Goal: Book appointment/travel/reservation

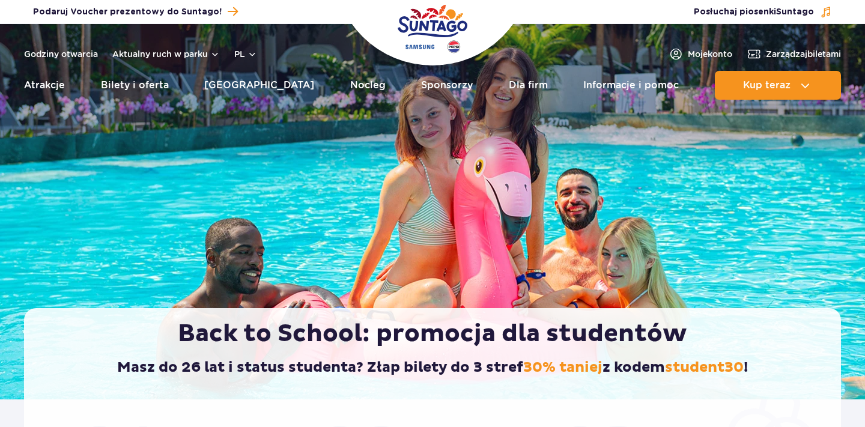
click at [238, 52] on button "pl" at bounding box center [245, 54] width 23 height 12
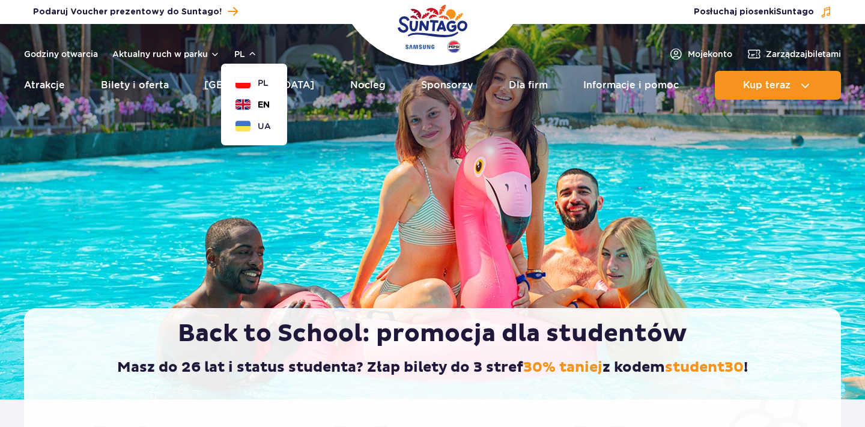
click at [252, 102] on button "EN" at bounding box center [252, 105] width 34 height 12
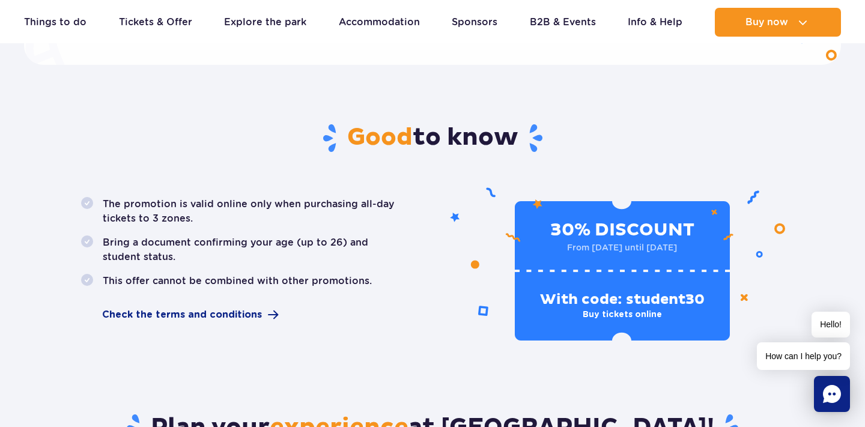
scroll to position [615, 0]
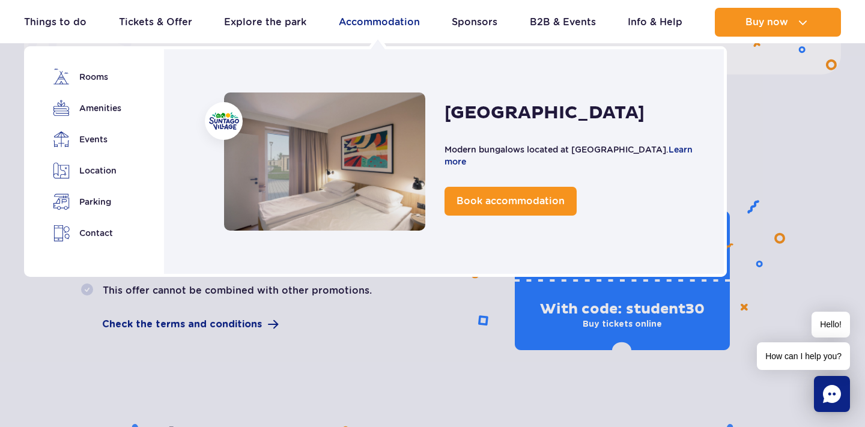
click at [356, 25] on link "Accommodation" at bounding box center [379, 22] width 81 height 29
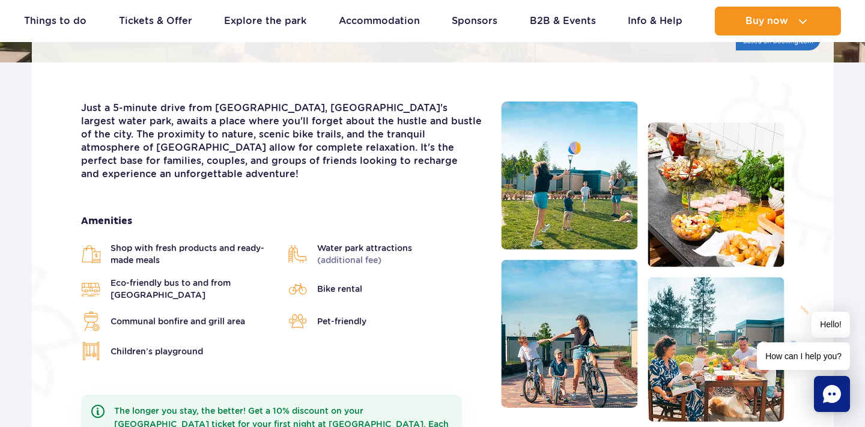
scroll to position [281, 0]
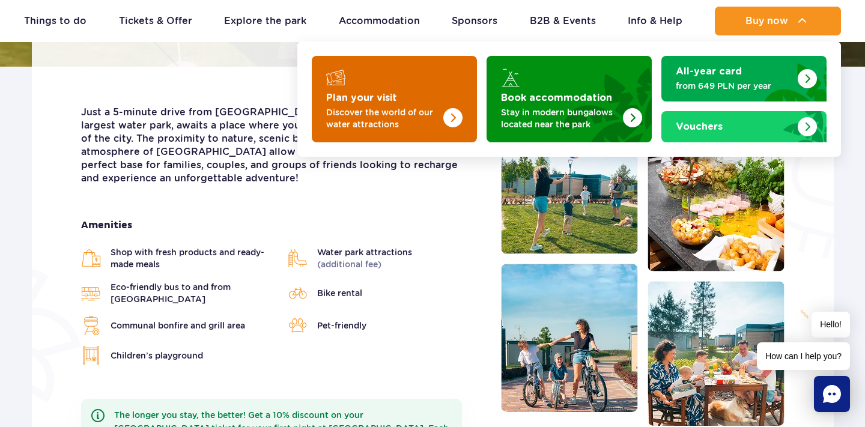
click at [370, 88] on link "Plan your visit Discover the world of our water attractions" at bounding box center [394, 99] width 165 height 87
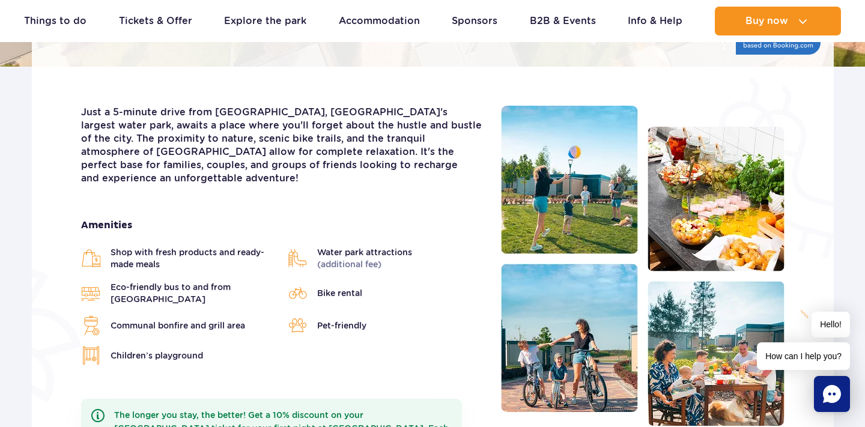
scroll to position [0, 0]
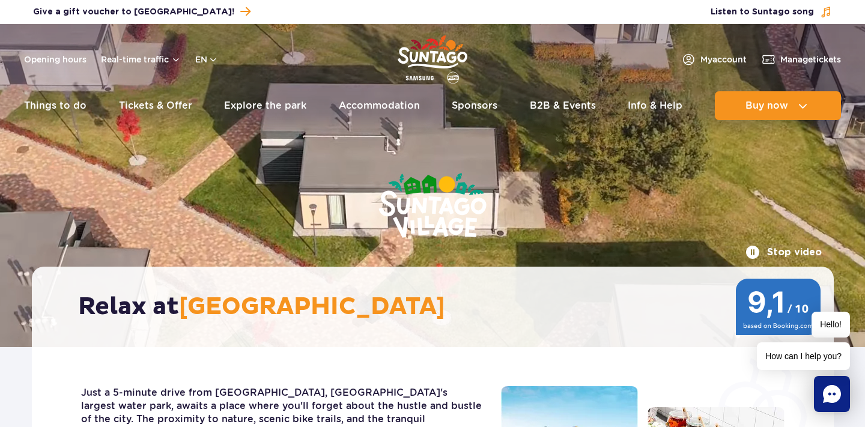
click at [414, 50] on img "Park of Poland" at bounding box center [433, 59] width 70 height 55
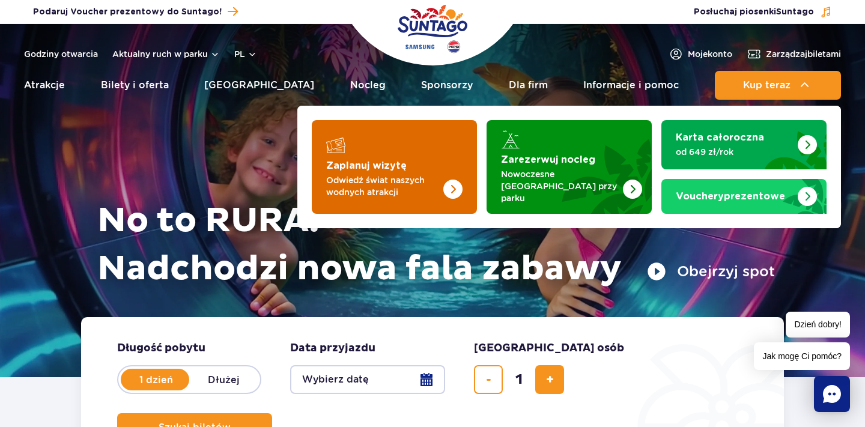
click at [393, 174] on p "Odwiedź świat naszych wodnych atrakcji" at bounding box center [384, 186] width 117 height 24
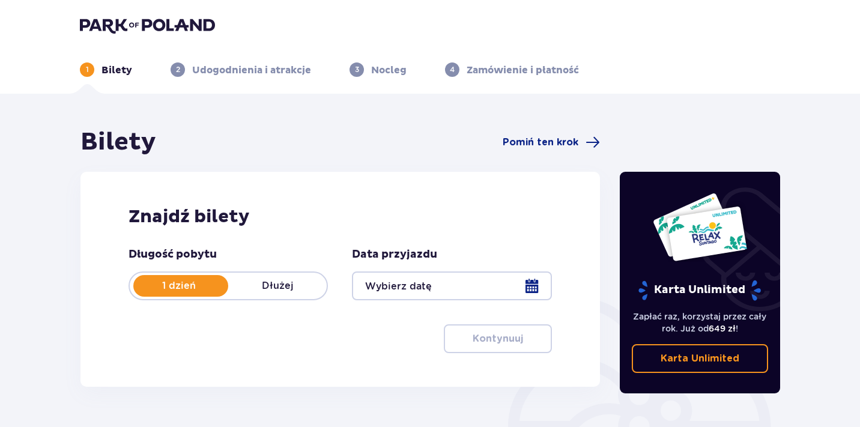
click at [542, 151] on div "Bilety Pomiń ten krok" at bounding box center [340, 142] width 520 height 30
click at [551, 145] on span "Pomiń ten krok" at bounding box center [541, 142] width 76 height 13
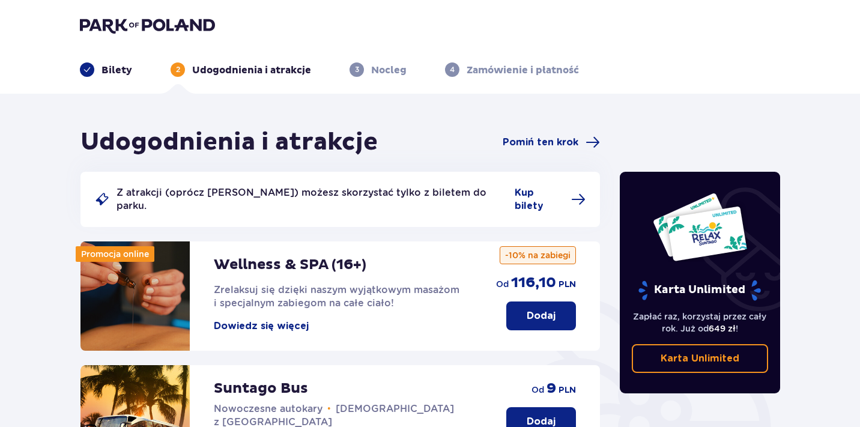
click at [551, 145] on span "Pomiń ten krok" at bounding box center [541, 142] width 76 height 13
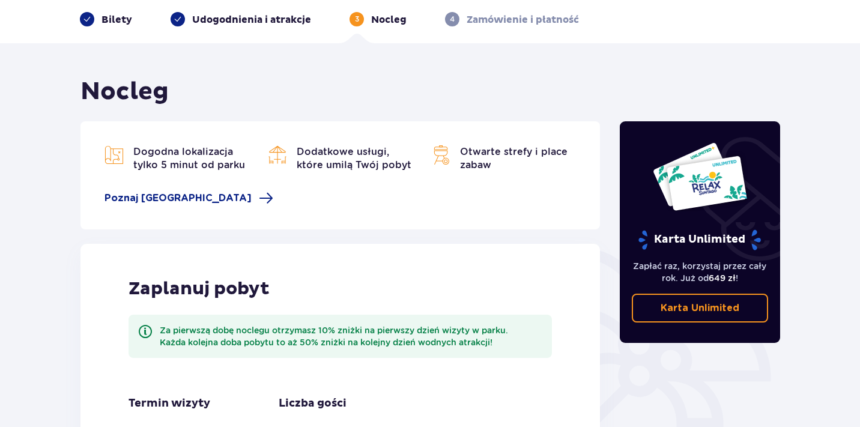
scroll to position [22, 0]
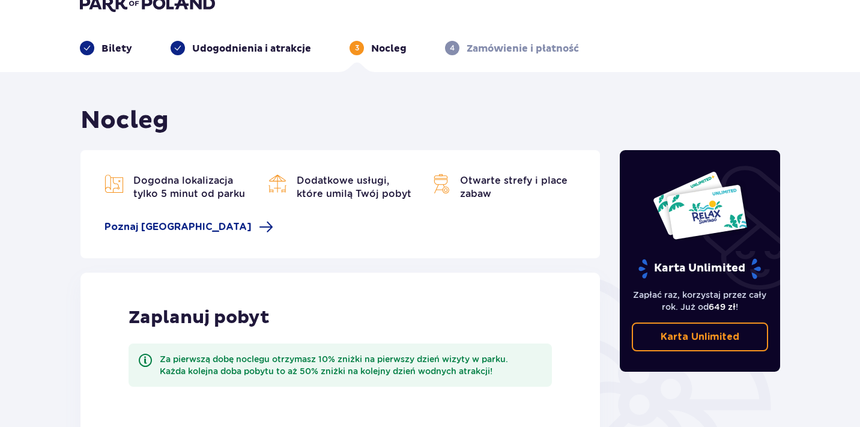
click at [196, 5] on img at bounding box center [147, 3] width 135 height 17
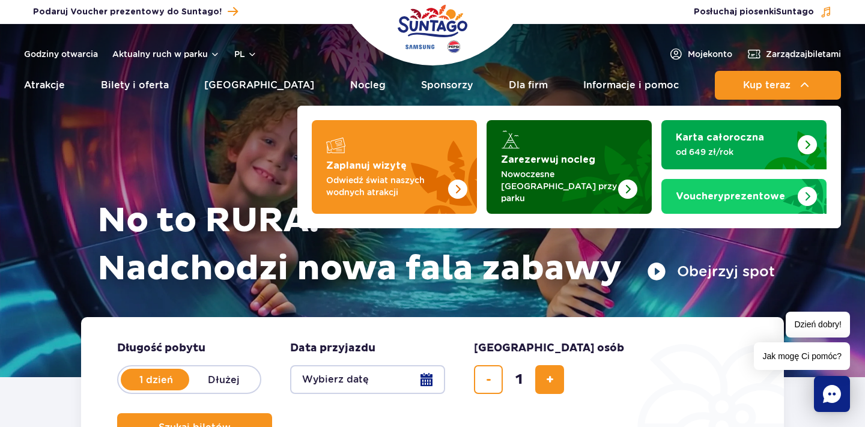
click at [602, 166] on img "Zarezerwuj nocleg" at bounding box center [599, 167] width 106 height 94
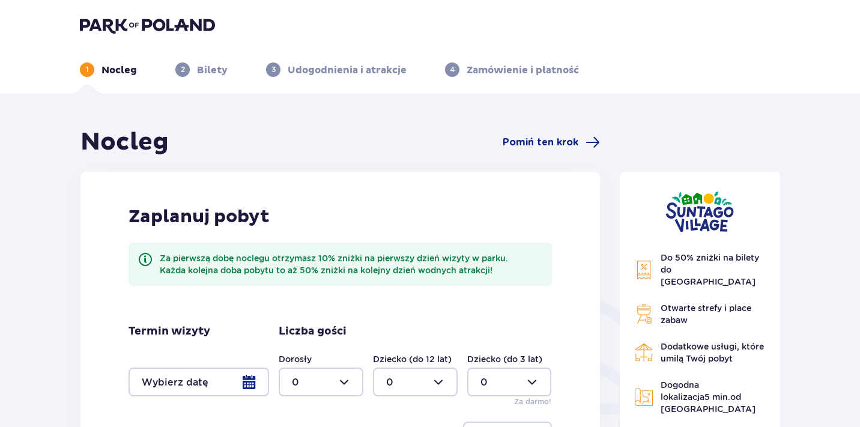
click at [163, 18] on img at bounding box center [147, 25] width 135 height 17
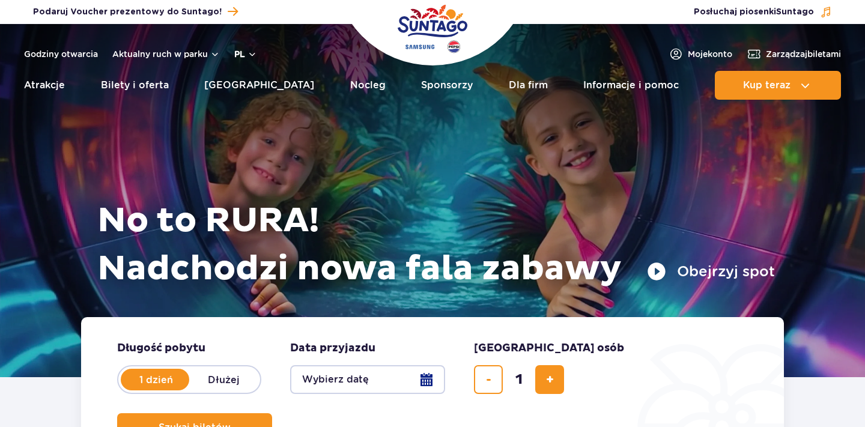
click at [242, 49] on button "pl" at bounding box center [245, 54] width 23 height 12
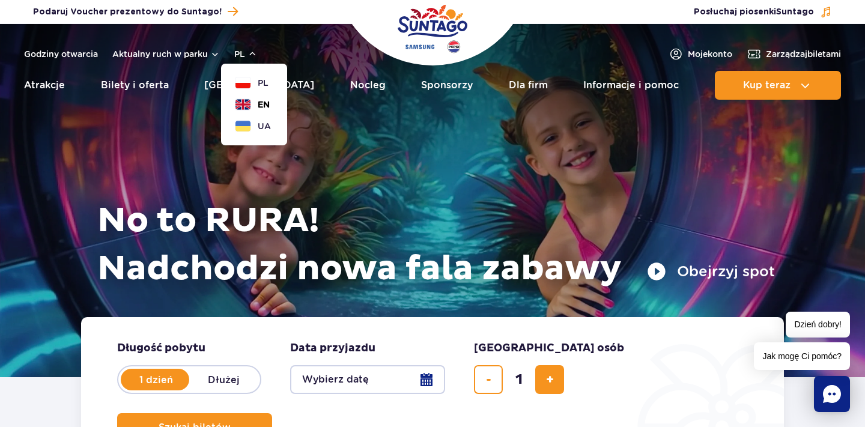
click at [252, 105] on button "EN" at bounding box center [252, 105] width 34 height 12
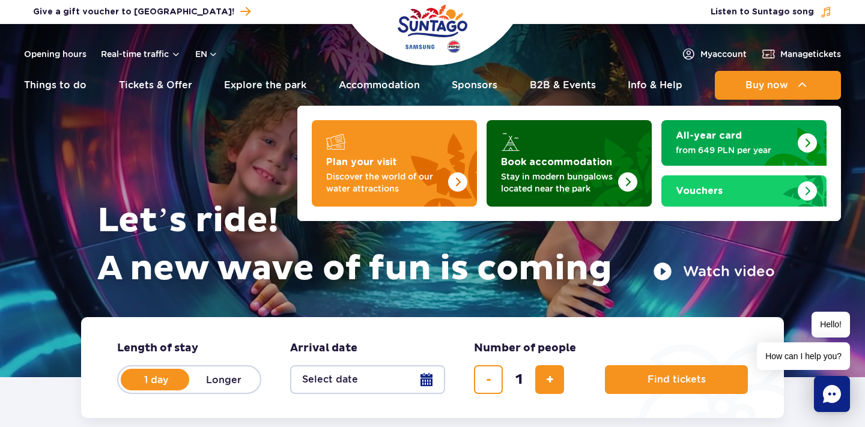
click at [601, 145] on img "Book accommodation" at bounding box center [599, 160] width 106 height 94
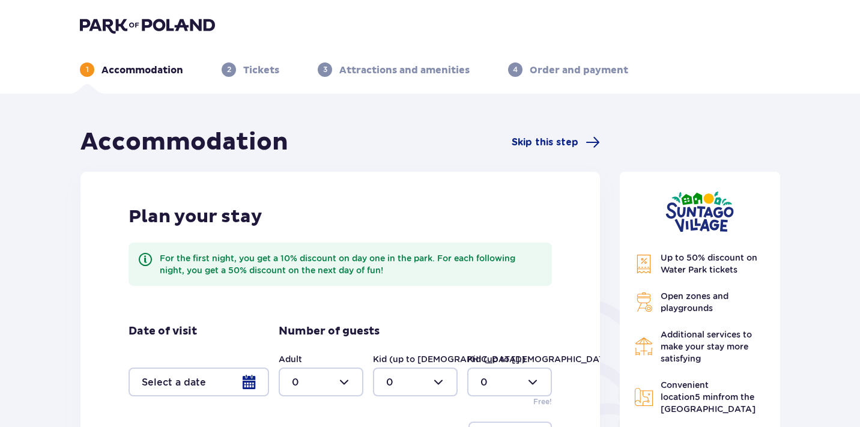
click at [411, 261] on div "For the first night, you get a 10% discount on day one in the park. For each fo…" at bounding box center [351, 264] width 383 height 24
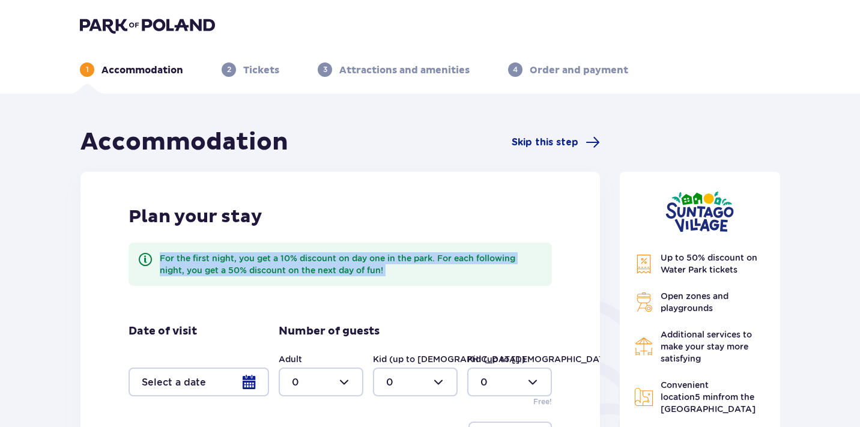
copy div "For the first night, you get a 10% discount on day one in the park. For each fo…"
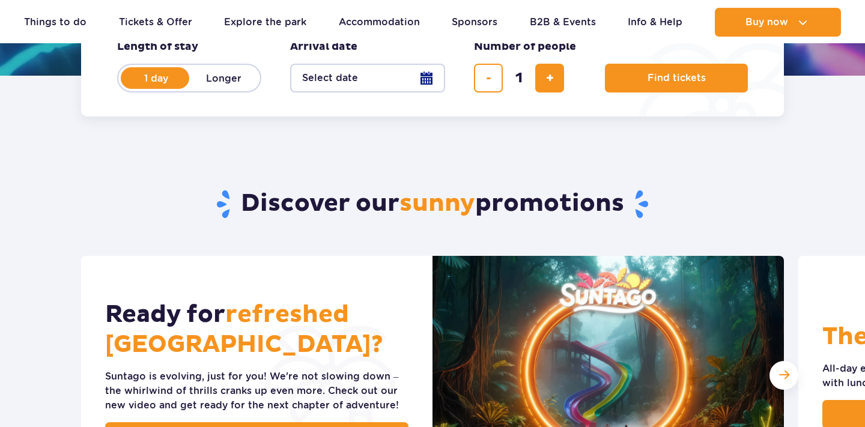
scroll to position [353, 0]
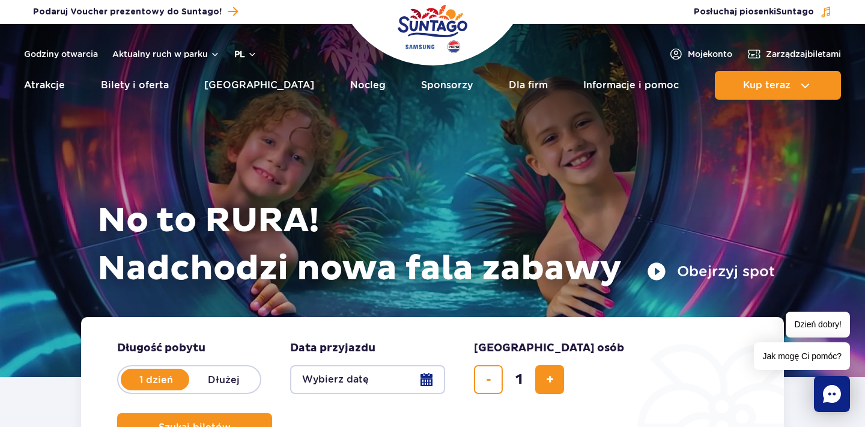
click at [243, 53] on button "pl" at bounding box center [245, 54] width 23 height 12
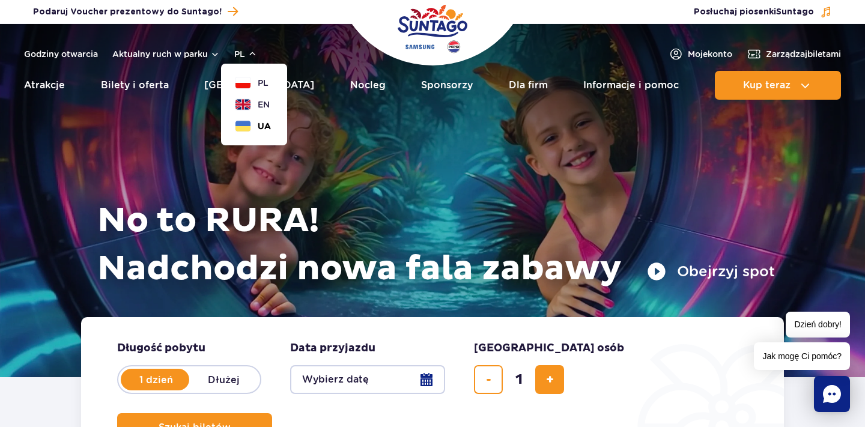
click at [259, 130] on span "UA" at bounding box center [264, 126] width 13 height 12
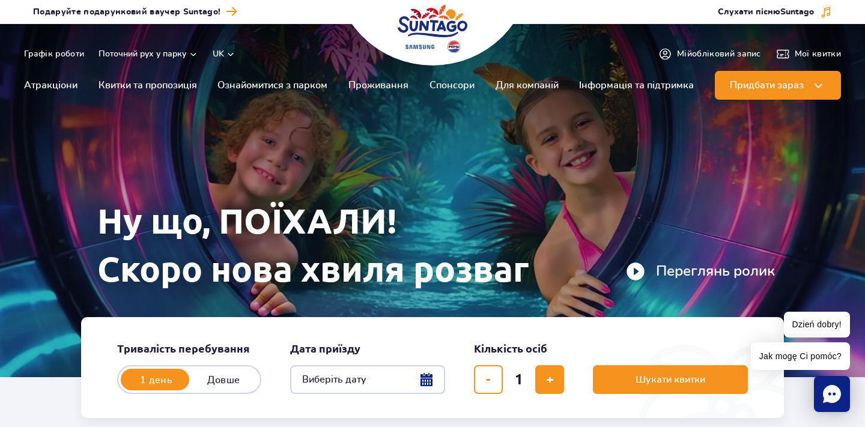
drag, startPoint x: 498, startPoint y: 163, endPoint x: 684, endPoint y: 7, distance: 243.0
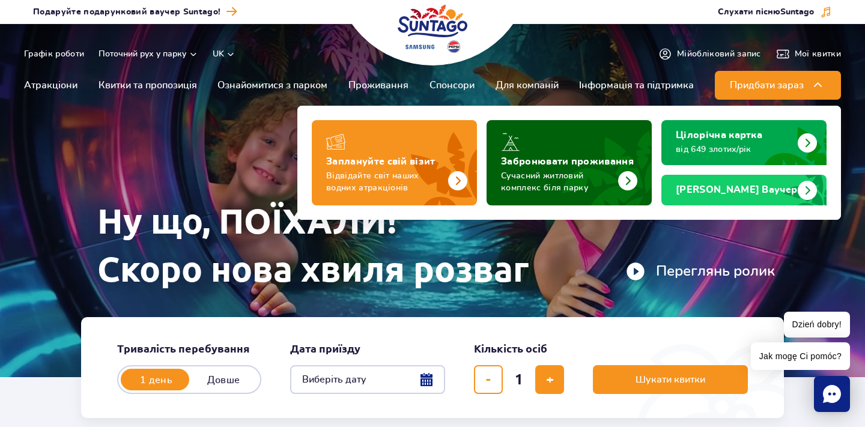
click at [543, 171] on p "Сучасний житловий комплекс біля парку" at bounding box center [559, 182] width 117 height 24
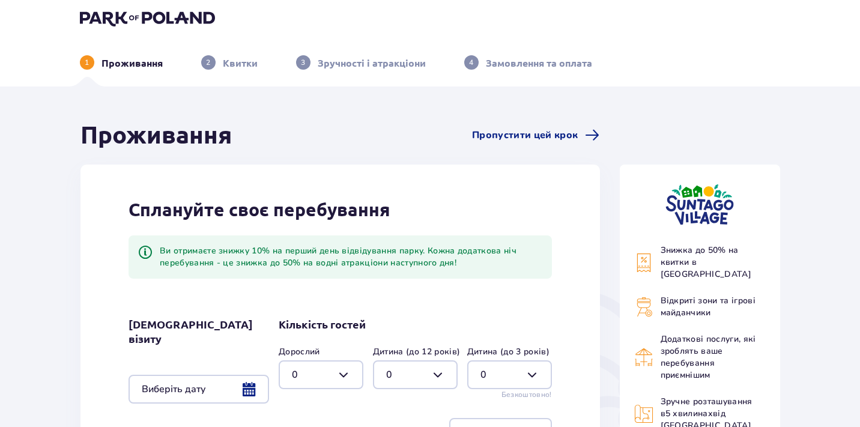
scroll to position [10, 0]
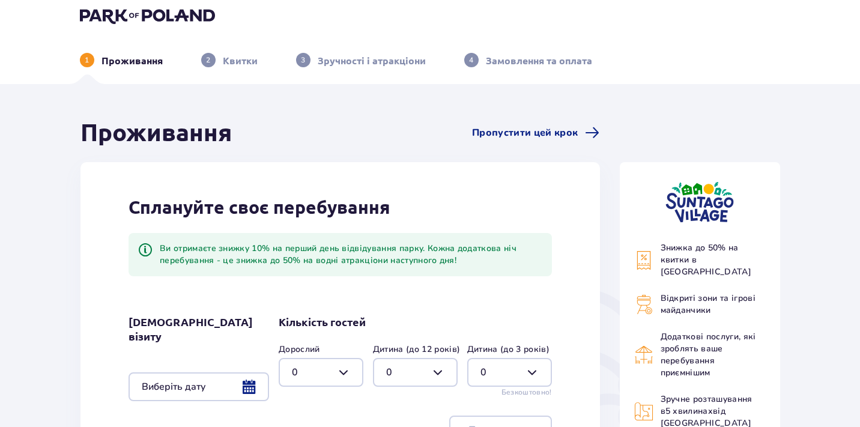
click at [372, 260] on div "Ви отримаєте знижку 10% на перший день відвідування парку. Кожна додаткова ніч …" at bounding box center [351, 255] width 383 height 24
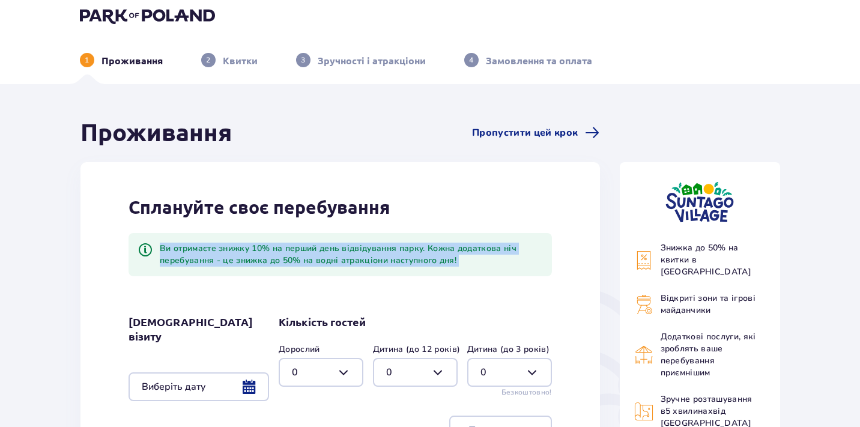
copy div "Ви отримаєте знижку 10% на перший день відвідування парку. Кожна додаткова ніч …"
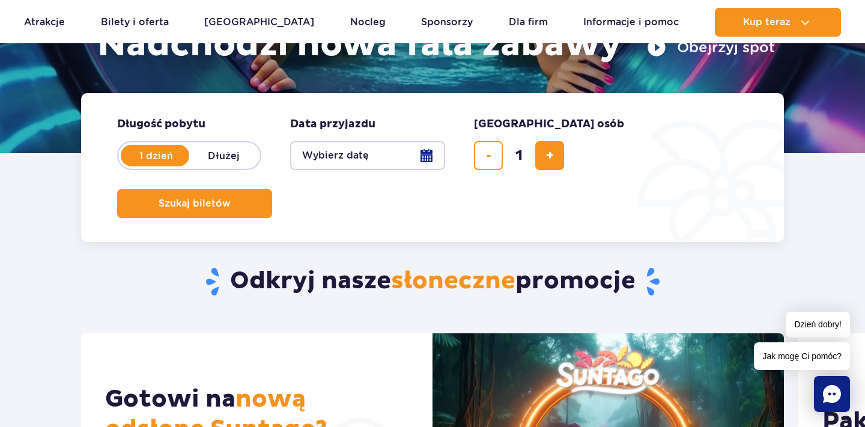
scroll to position [240, 0]
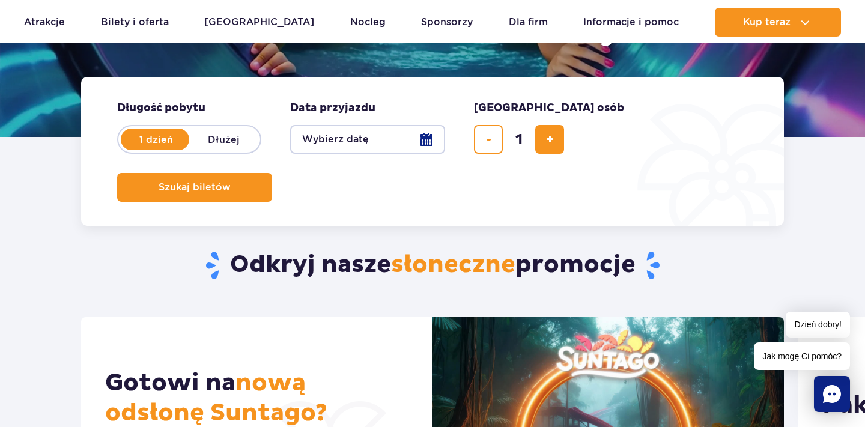
click at [356, 25] on ul "Aktualny ruch w parku Atrakcje Zjeżdżalnie Aster Rainbow [GEOGRAPHIC_DATA] Więc…" at bounding box center [432, 22] width 817 height 29
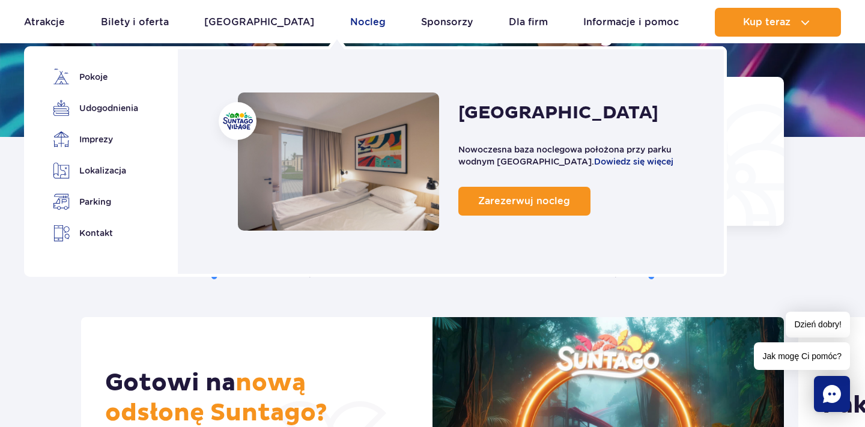
click at [350, 24] on link "Nocleg" at bounding box center [367, 22] width 35 height 29
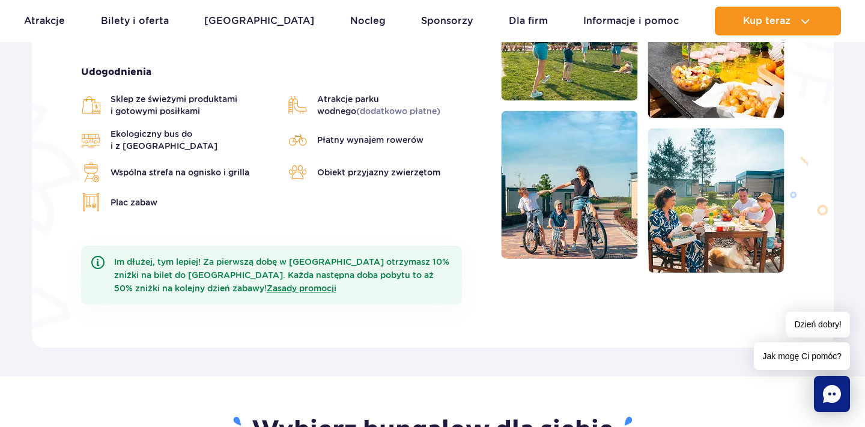
scroll to position [360, 0]
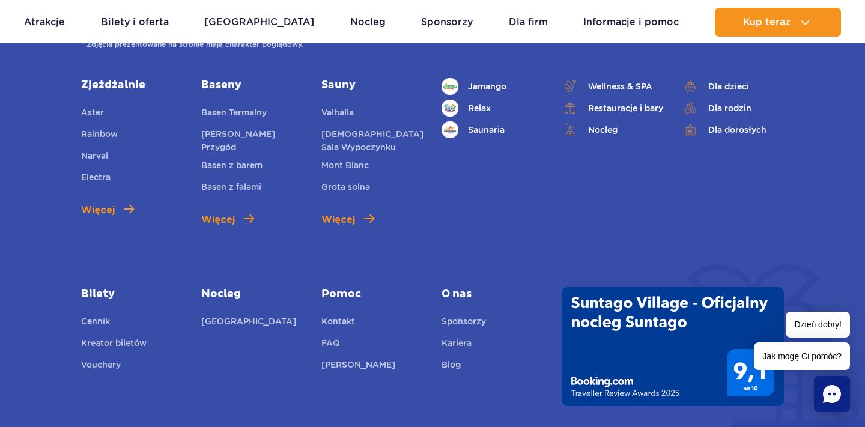
scroll to position [4483, 0]
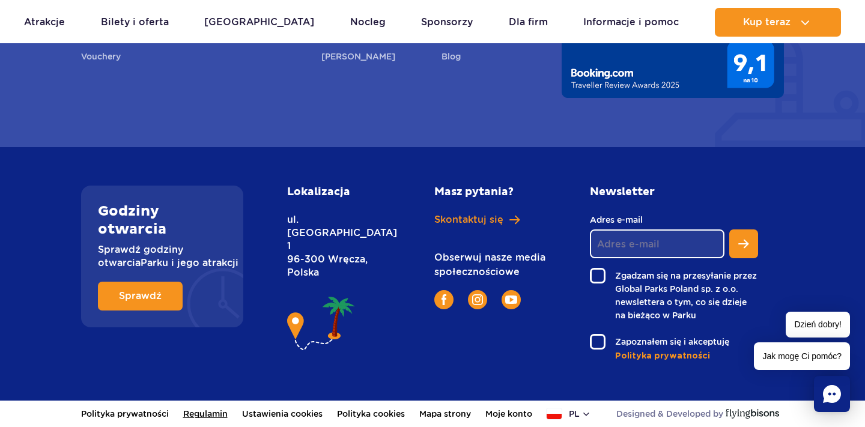
click at [210, 408] on link "Regulamin" at bounding box center [205, 414] width 44 height 26
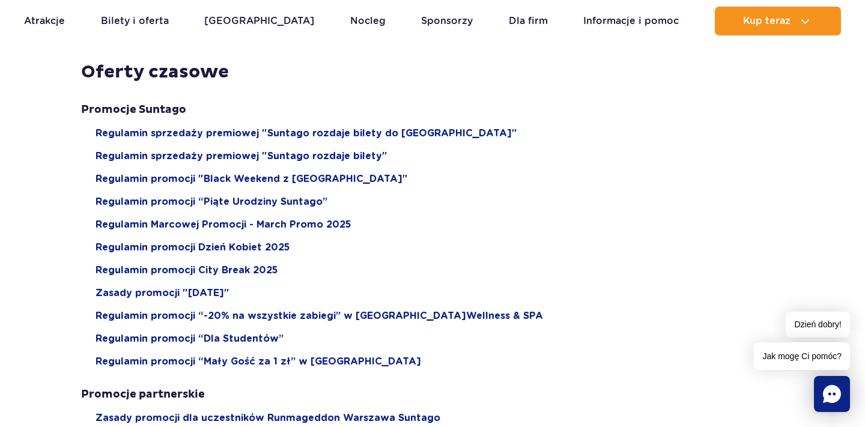
scroll to position [1062, 0]
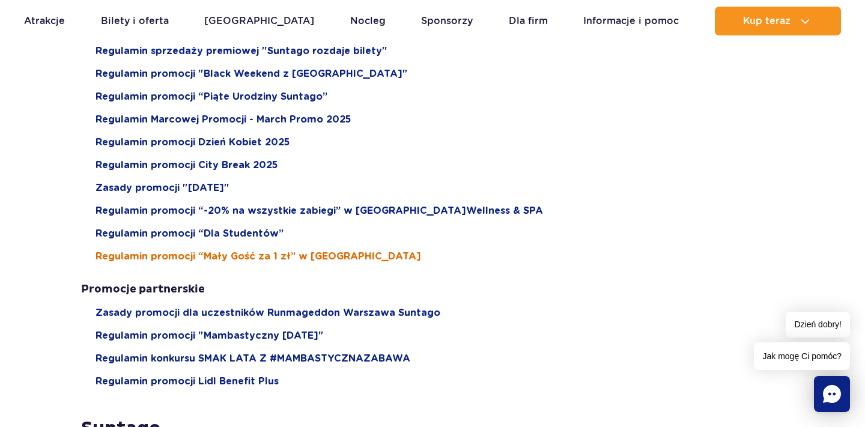
click at [359, 260] on span "Regulamin promocji “Mały Gość za 1 zł” w Suntago Village" at bounding box center [259, 256] width 326 height 13
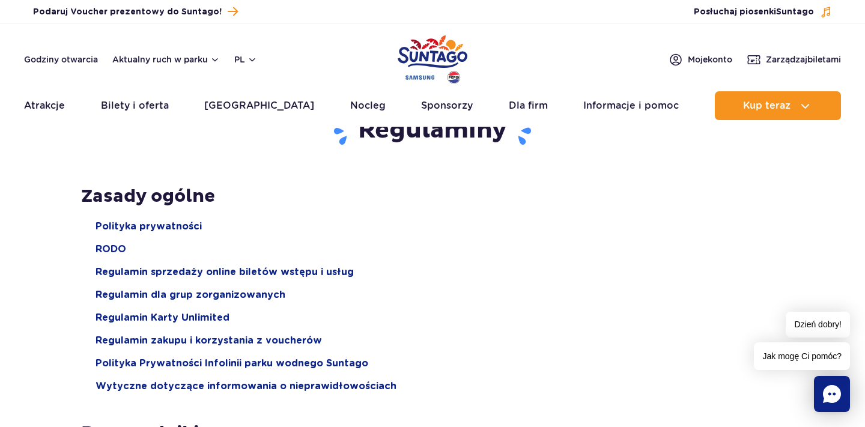
scroll to position [0, 0]
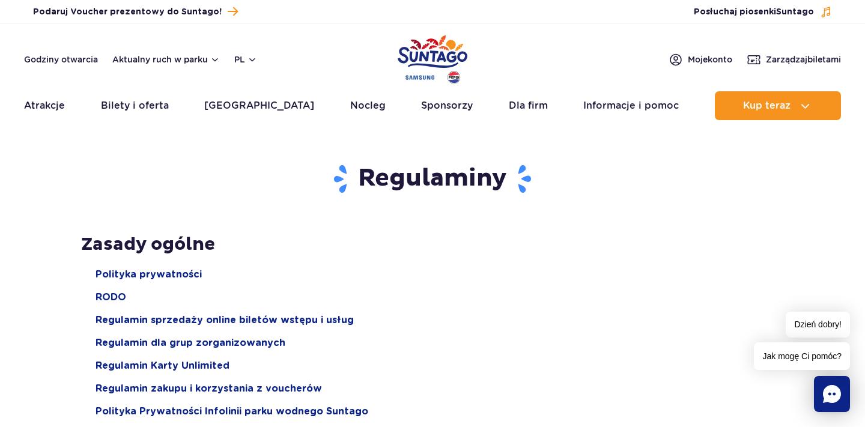
click at [231, 59] on div "Godziny otwarcia Aktualny ruch w parku pl PL EN UA" at bounding box center [140, 59] width 233 height 14
click at [241, 59] on button "pl" at bounding box center [245, 59] width 23 height 12
click at [250, 102] on ul "PL EN UA" at bounding box center [253, 109] width 37 height 55
click at [260, 105] on span "EN" at bounding box center [264, 110] width 12 height 12
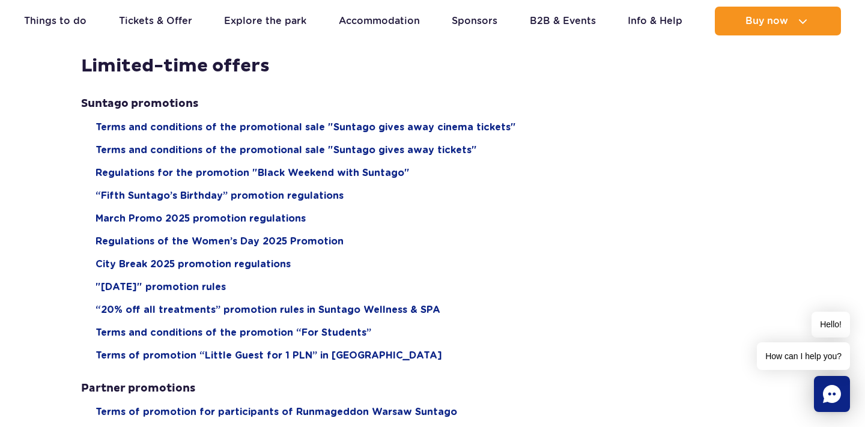
scroll to position [997, 0]
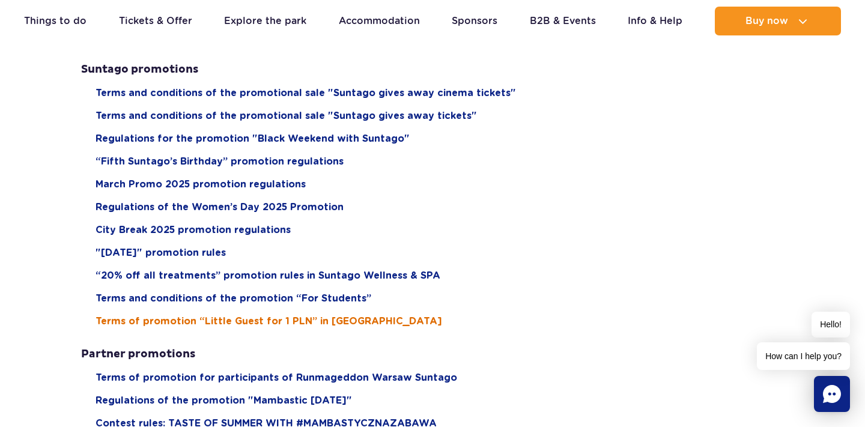
click at [317, 323] on span "Terms of promotion “Little Guest for 1 PLN” in [GEOGRAPHIC_DATA]" at bounding box center [269, 321] width 347 height 13
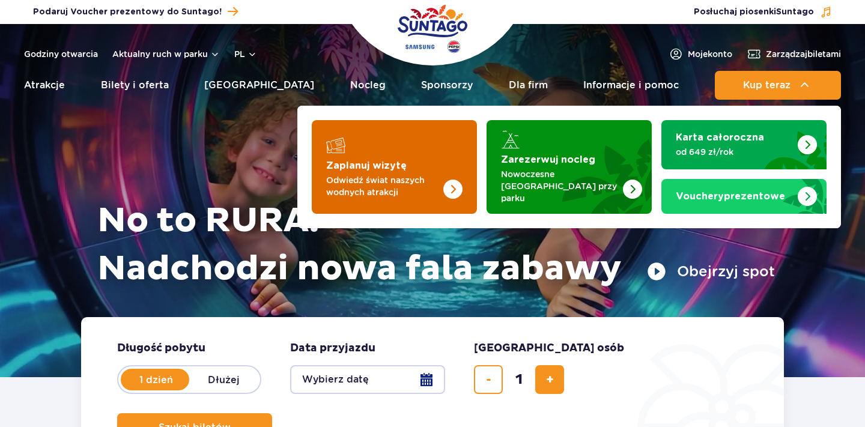
click at [389, 162] on strong "Zaplanuj wizytę" at bounding box center [366, 166] width 80 height 10
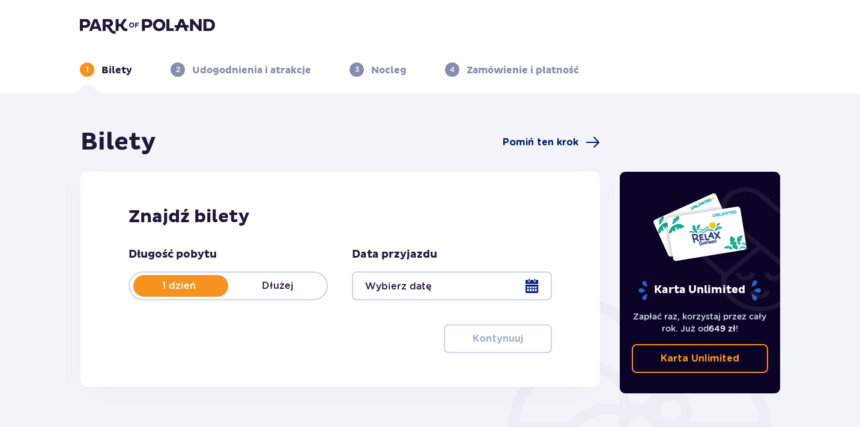
click at [538, 140] on span "Pomiń ten krok" at bounding box center [541, 142] width 76 height 13
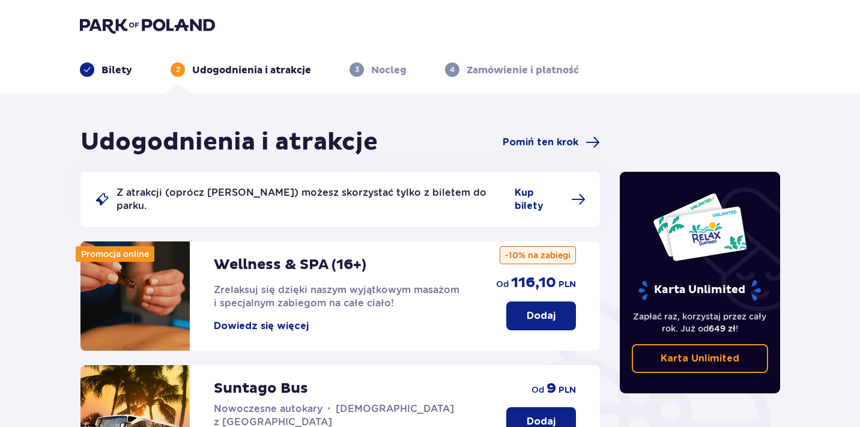
click at [538, 140] on span "Pomiń ten krok" at bounding box center [541, 142] width 76 height 13
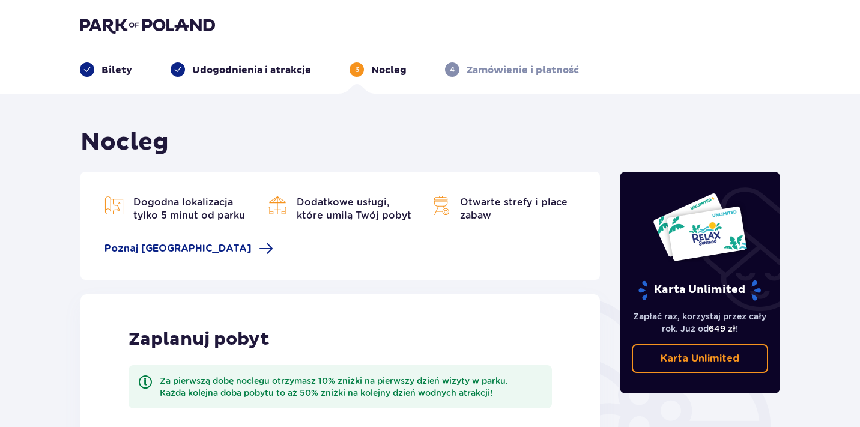
click at [192, 23] on img at bounding box center [147, 25] width 135 height 17
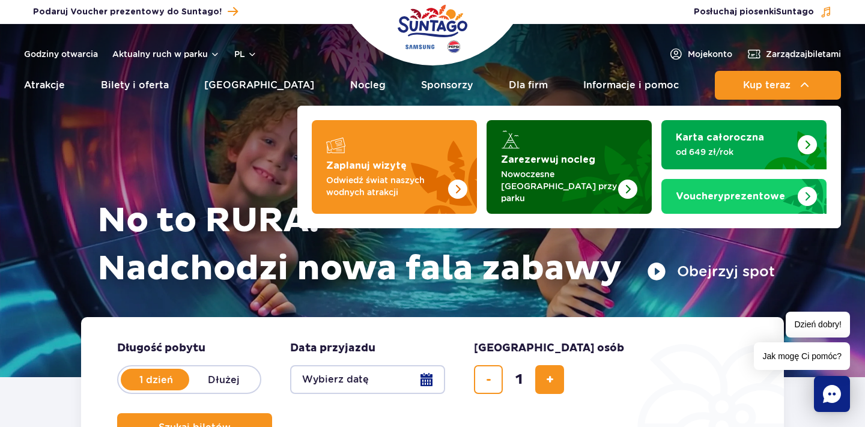
click at [586, 178] on p "Nowoczesne [GEOGRAPHIC_DATA] przy parku" at bounding box center [559, 186] width 117 height 36
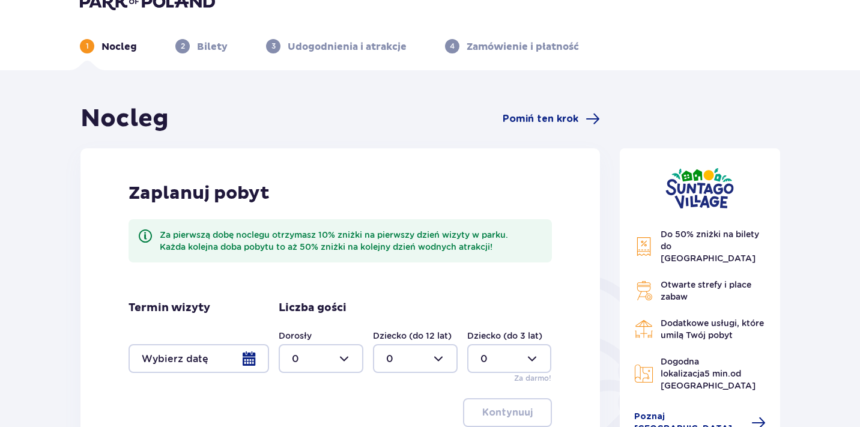
scroll to position [28, 0]
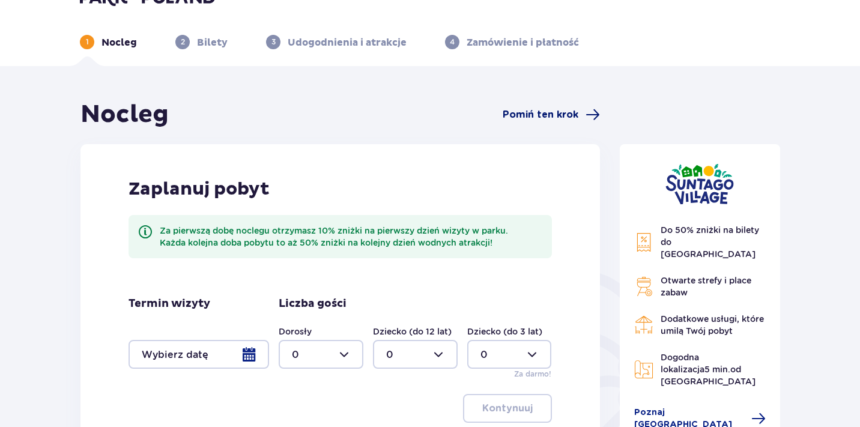
click at [524, 112] on span "Pomiń ten krok" at bounding box center [541, 114] width 76 height 13
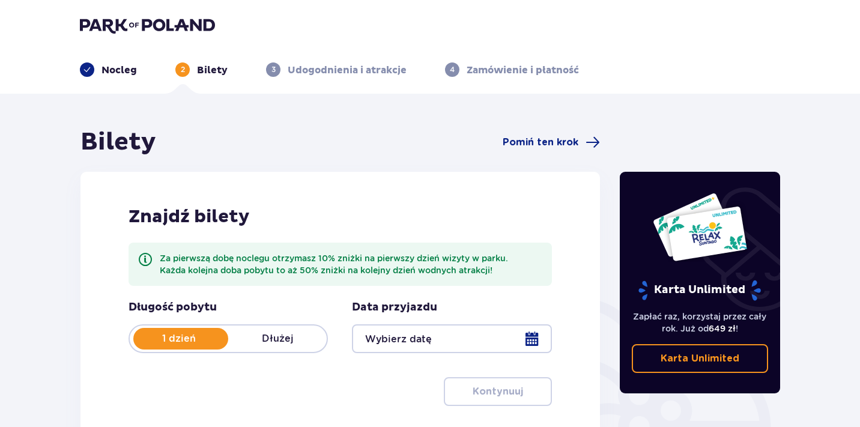
click at [179, 31] on img at bounding box center [147, 25] width 135 height 17
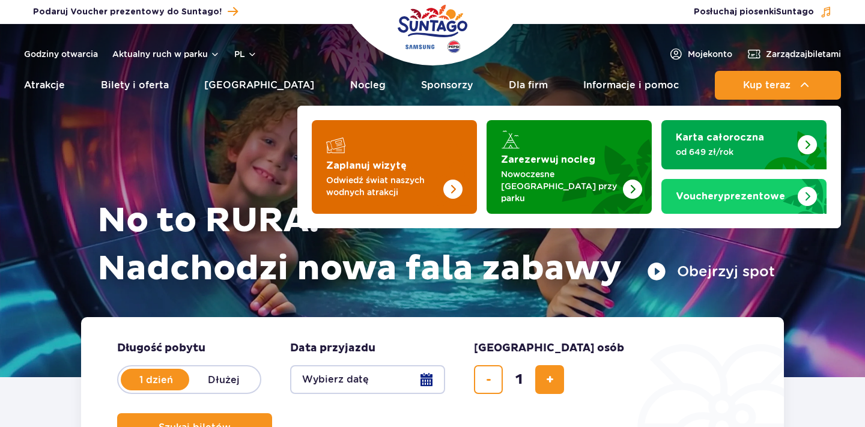
click at [362, 162] on strong "Zaplanuj wizytę" at bounding box center [366, 166] width 80 height 10
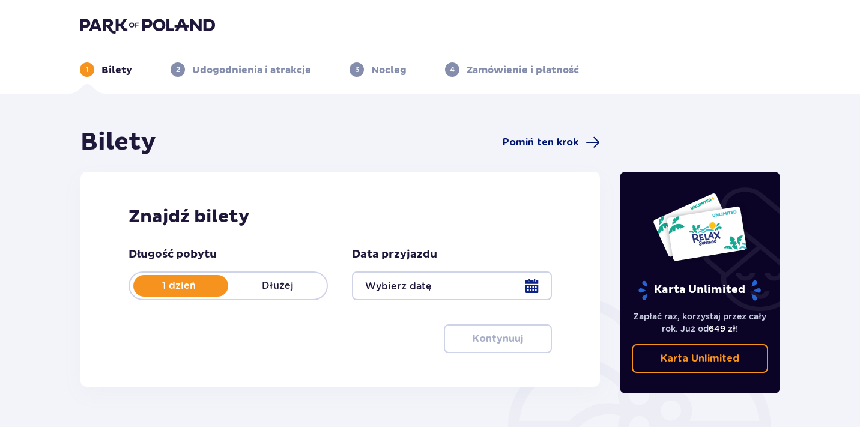
click at [547, 146] on span "Pomiń ten krok" at bounding box center [541, 142] width 76 height 13
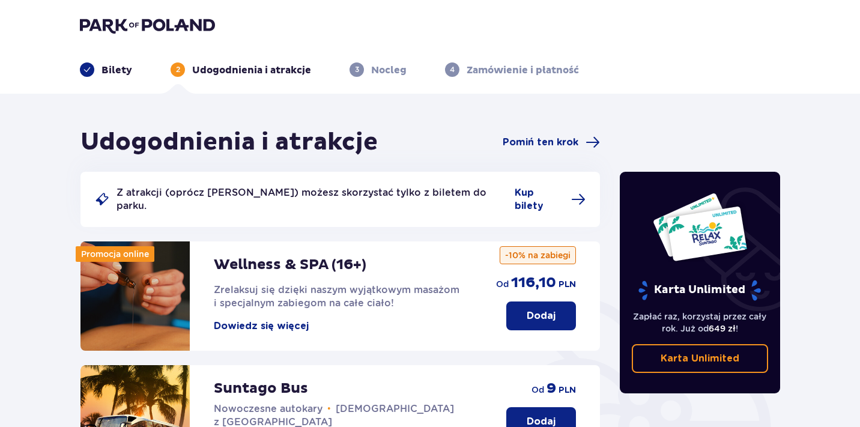
click at [547, 146] on span "Pomiń ten krok" at bounding box center [541, 142] width 76 height 13
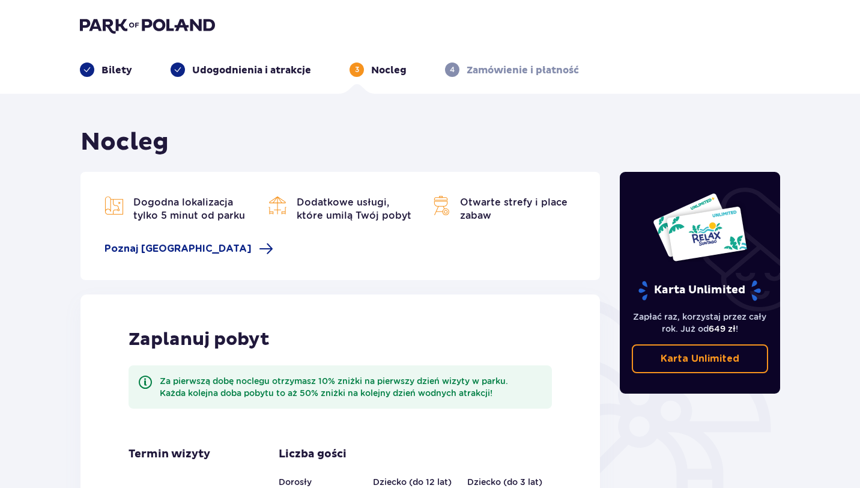
click at [39, 124] on div "Nocleg Dogodna lokalizacja tylko 5 minut od parku [GEOGRAPHIC_DATA] usługi, któ…" at bounding box center [430, 386] width 860 height 585
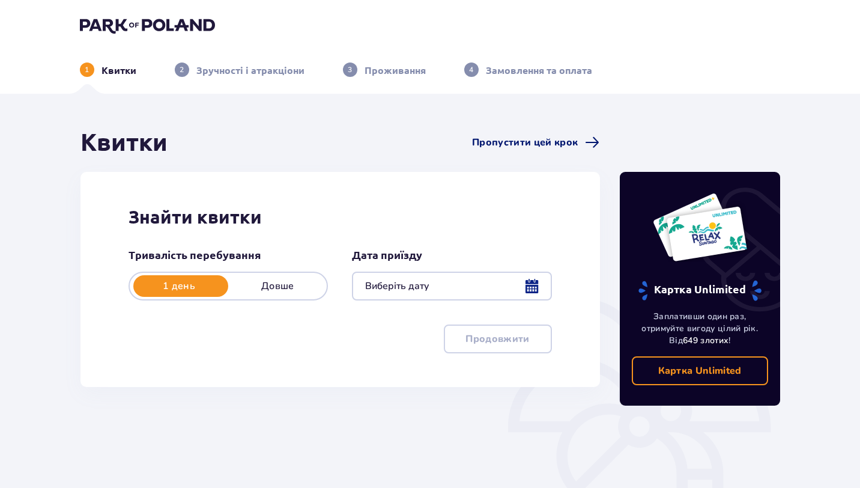
click at [511, 136] on span "Пропустити цей крок" at bounding box center [525, 142] width 106 height 13
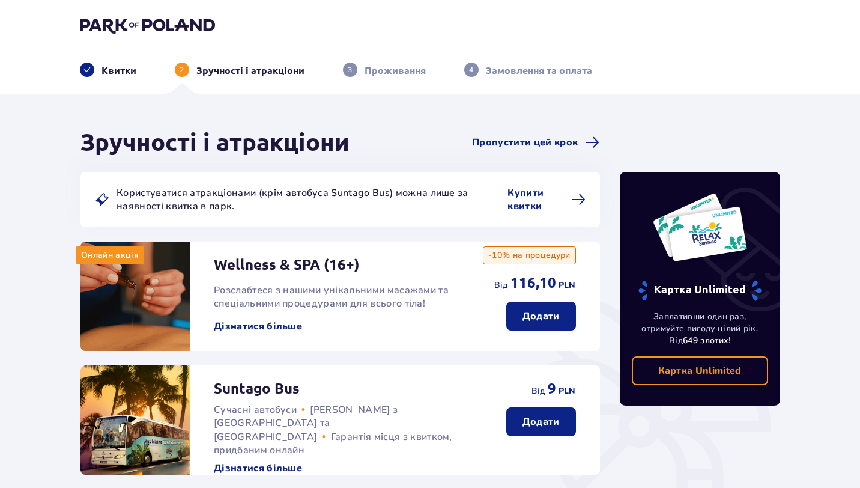
click at [511, 136] on span "Пропустити цей крок" at bounding box center [525, 142] width 106 height 13
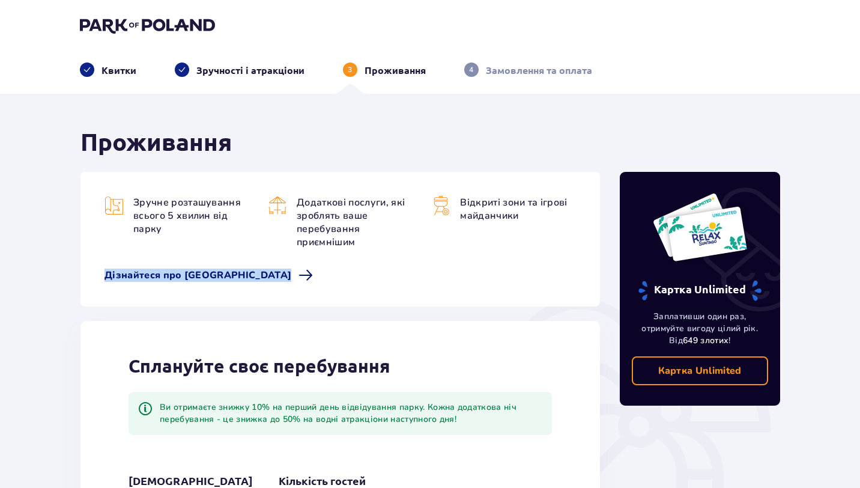
drag, startPoint x: 97, startPoint y: 277, endPoint x: 266, endPoint y: 278, distance: 168.8
click at [266, 278] on div "Зручне розташування всього 5 хвилин від парку Додаткові послуги, які зроблять в…" at bounding box center [340, 239] width 520 height 135
copy span "Дізнайтеся про [GEOGRAPHIC_DATA]"
click at [171, 23] on img at bounding box center [147, 25] width 135 height 17
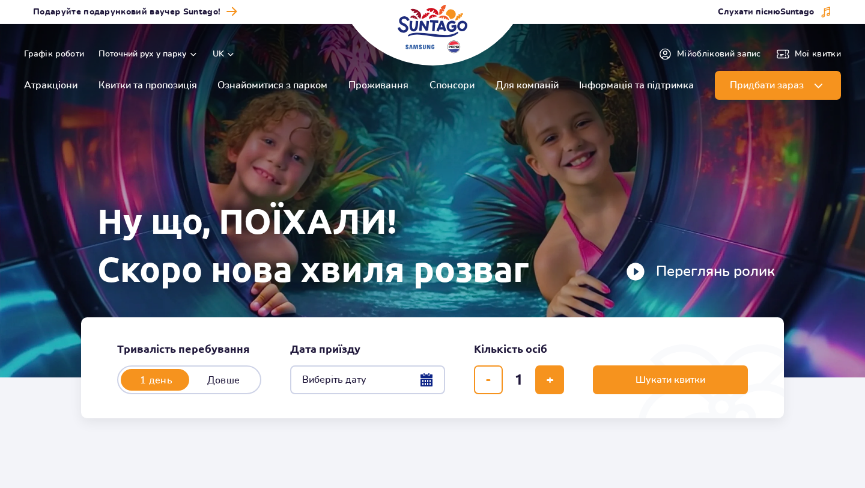
click at [221, 52] on button "uk" at bounding box center [224, 54] width 23 height 12
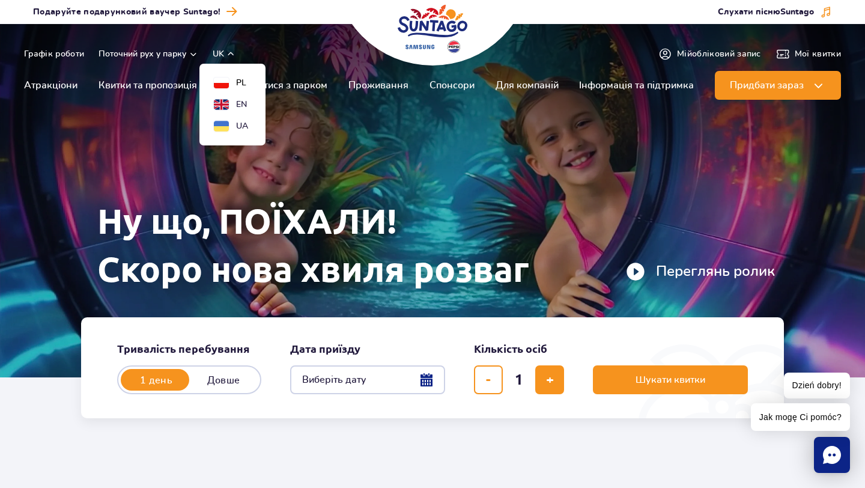
click at [229, 77] on button "PL" at bounding box center [230, 83] width 32 height 12
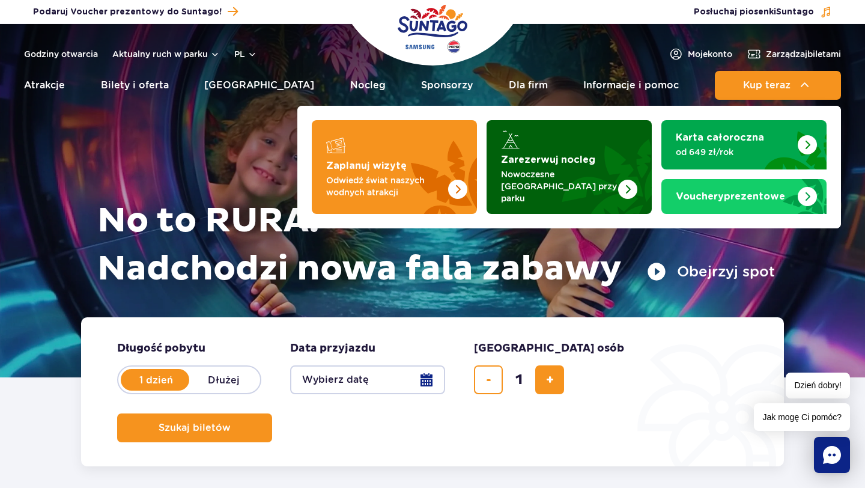
click at [569, 156] on img "Zarezerwuj nocleg" at bounding box center [599, 167] width 106 height 94
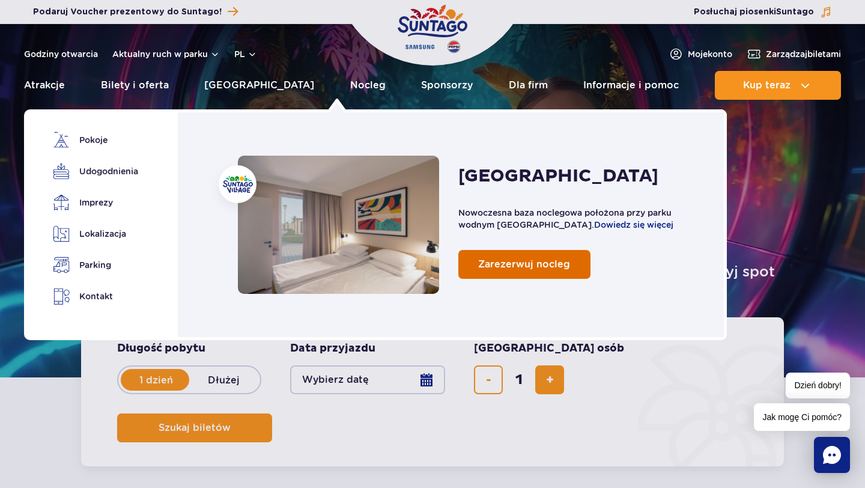
click at [559, 266] on span "Zarezerwuj nocleg" at bounding box center [524, 263] width 92 height 11
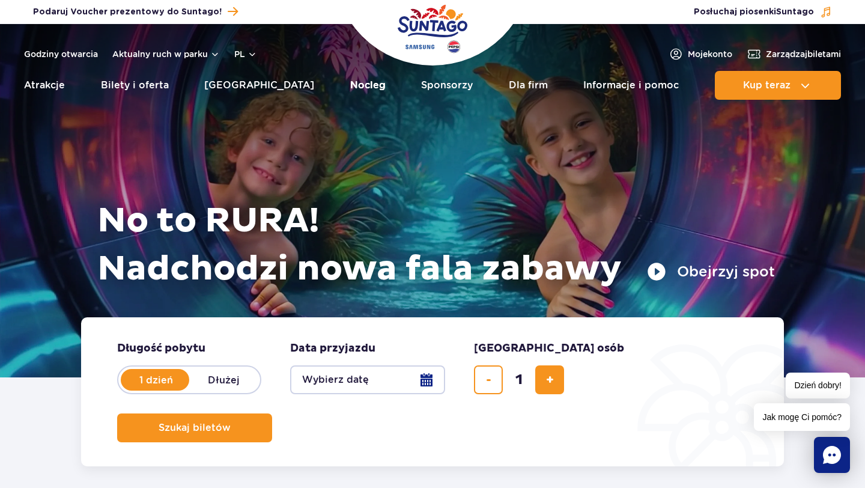
click at [350, 83] on link "Nocleg" at bounding box center [367, 85] width 35 height 29
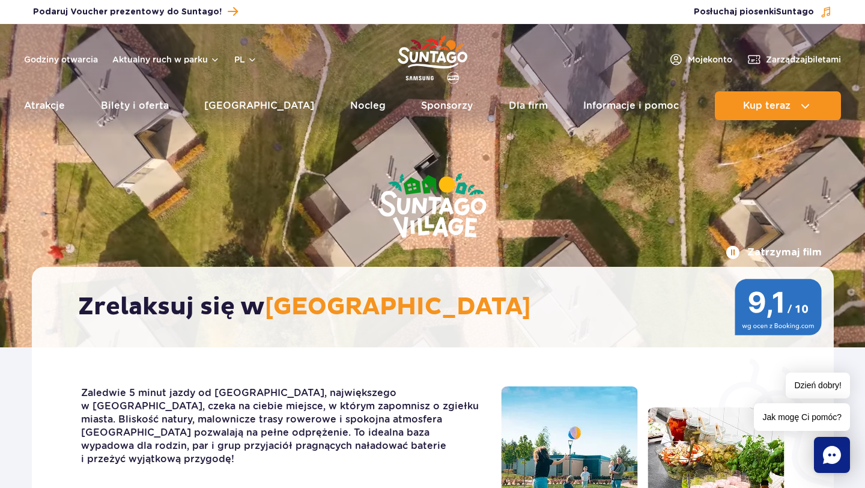
click at [257, 76] on header "Godziny otwarcia Aktualny ruch w parku pl PL EN UA Moje konto Zarządzaj biletam…" at bounding box center [432, 75] width 865 height 103
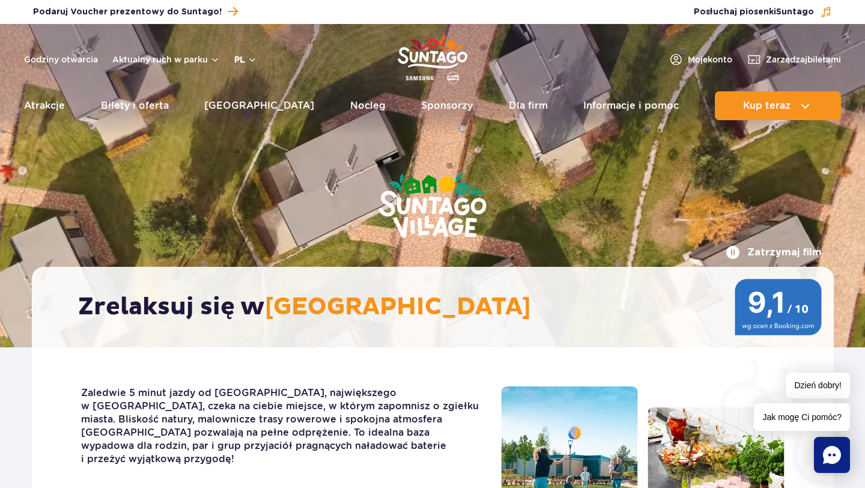
click at [246, 59] on button "pl" at bounding box center [245, 59] width 23 height 12
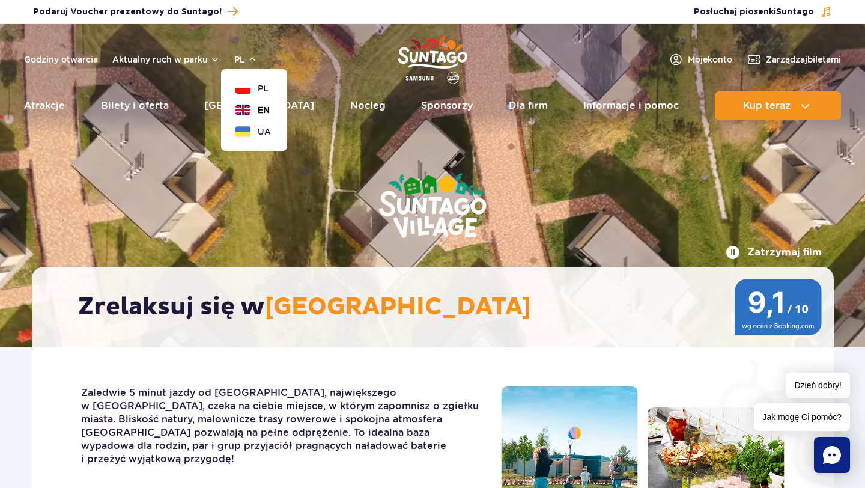
click at [257, 107] on button "EN" at bounding box center [252, 110] width 34 height 12
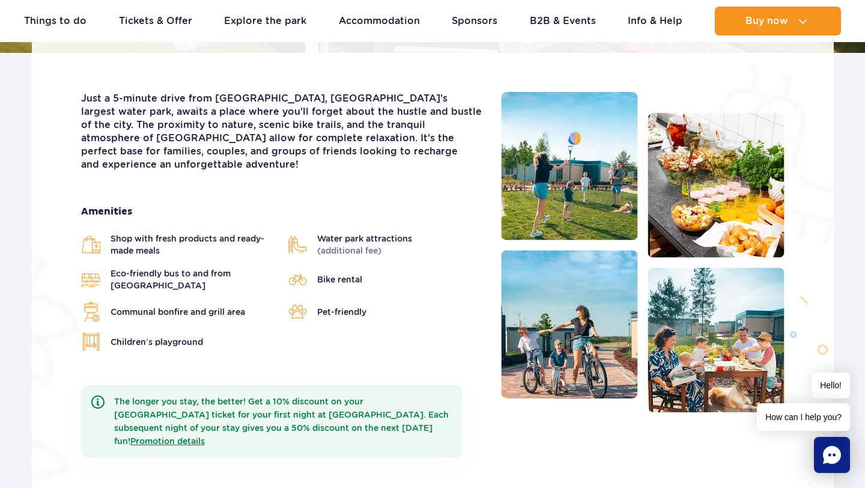
scroll to position [326, 0]
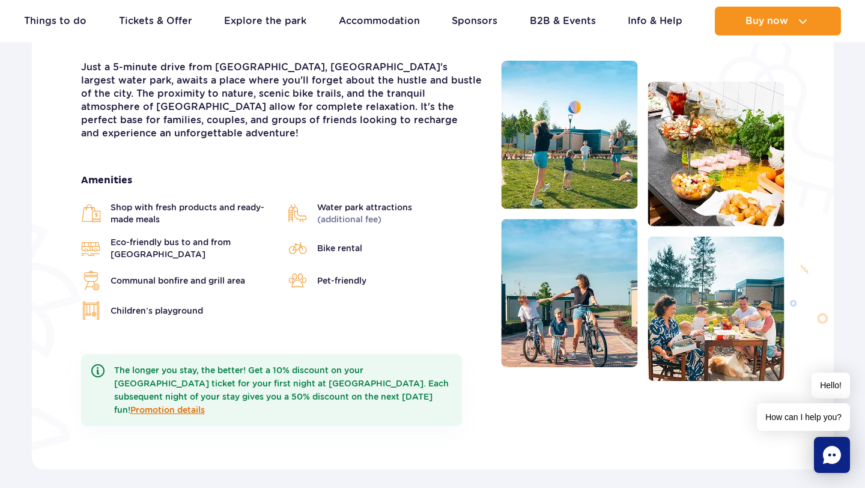
click at [205, 405] on link "Promotion details" at bounding box center [167, 410] width 74 height 10
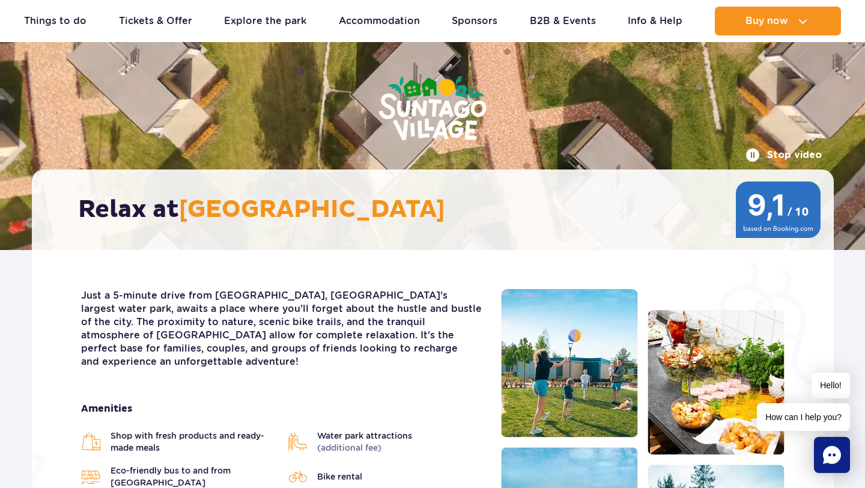
scroll to position [0, 0]
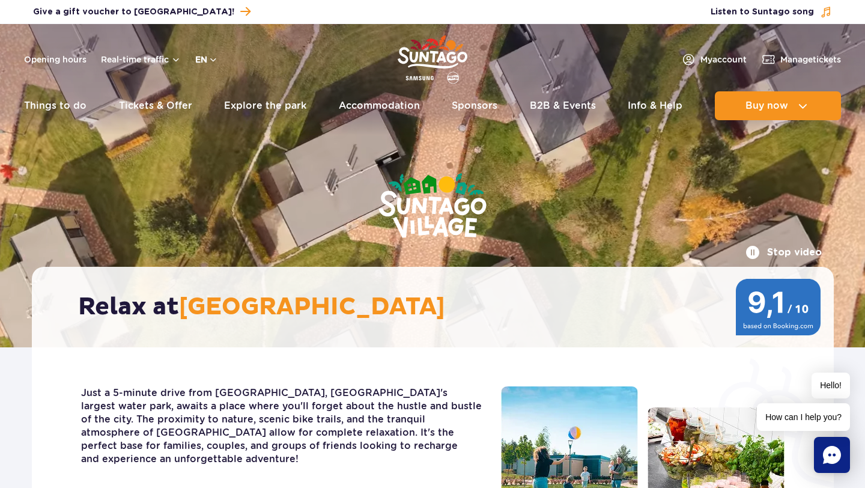
click at [208, 55] on button "en" at bounding box center [206, 59] width 23 height 12
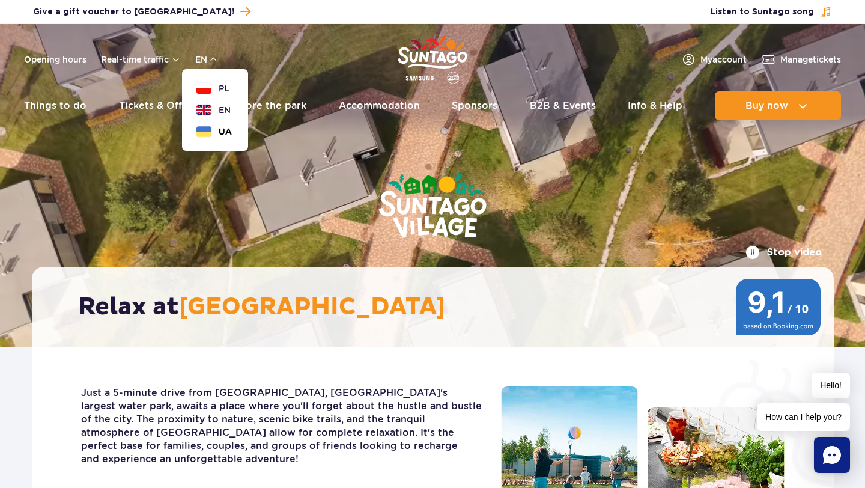
click at [219, 129] on span "UA" at bounding box center [225, 132] width 13 height 12
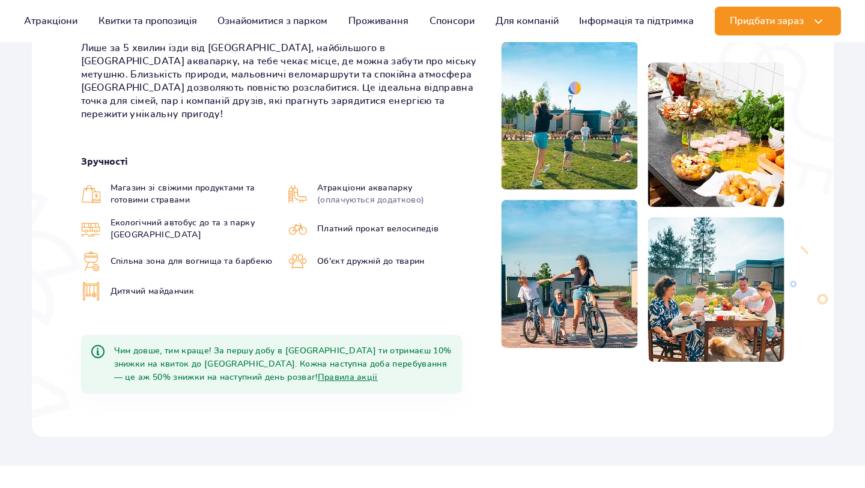
scroll to position [381, 0]
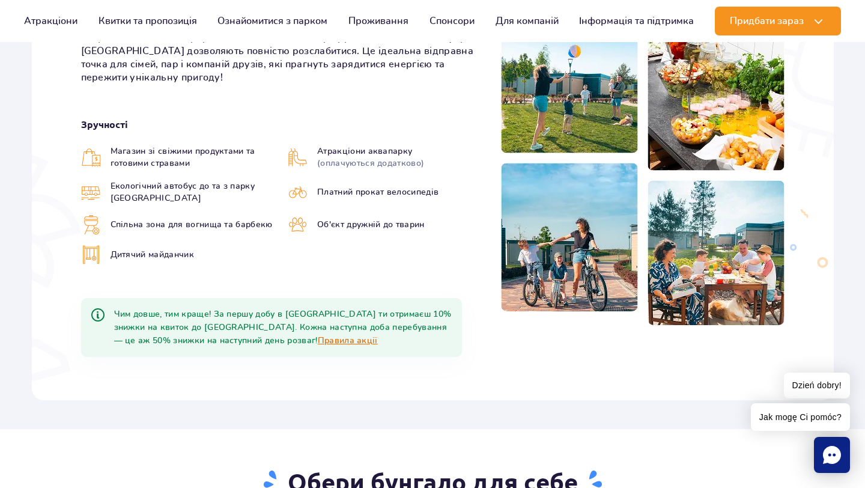
click at [318, 336] on link "Правила акції" at bounding box center [348, 340] width 60 height 8
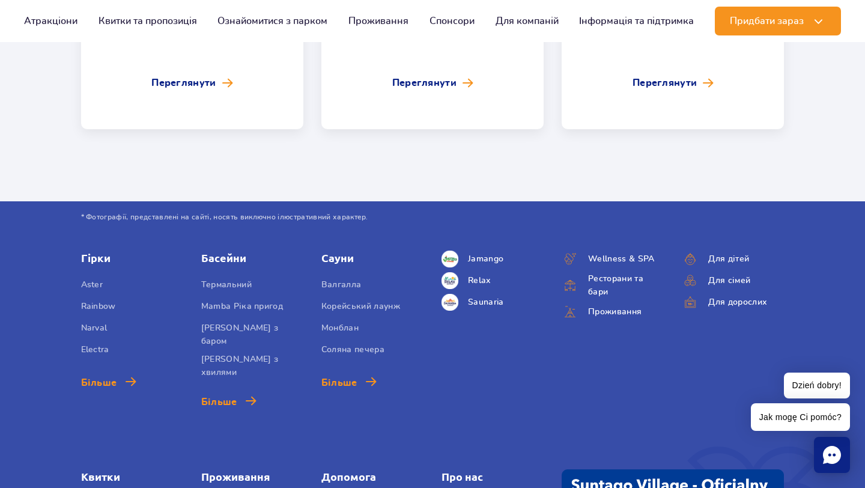
scroll to position [4909, 0]
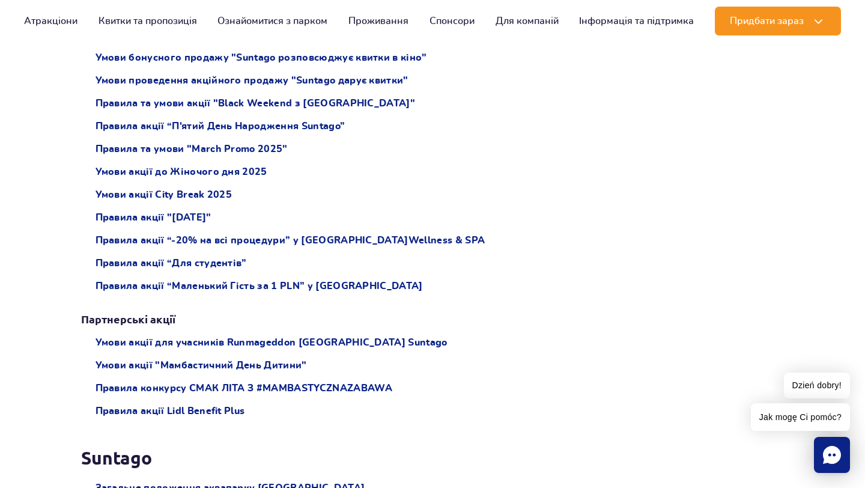
scroll to position [1035, 0]
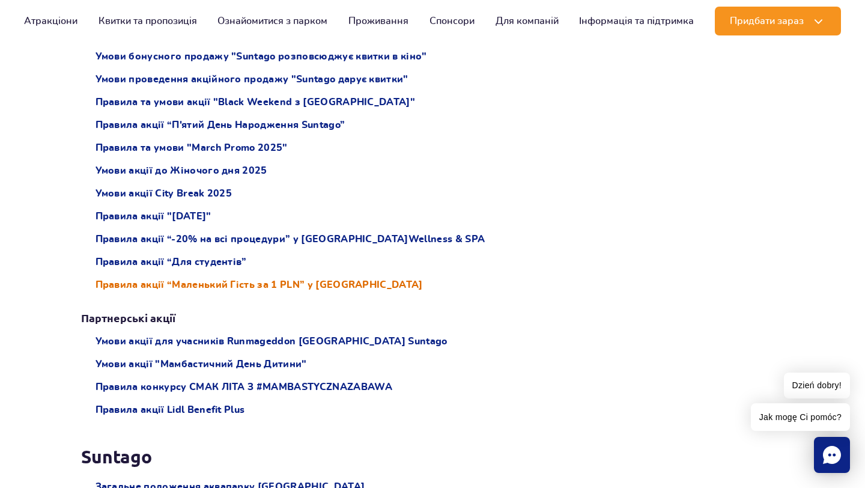
click at [368, 286] on span "Правила акції “Маленький Гість за 1 PLN” у [GEOGRAPHIC_DATA]" at bounding box center [259, 284] width 327 height 13
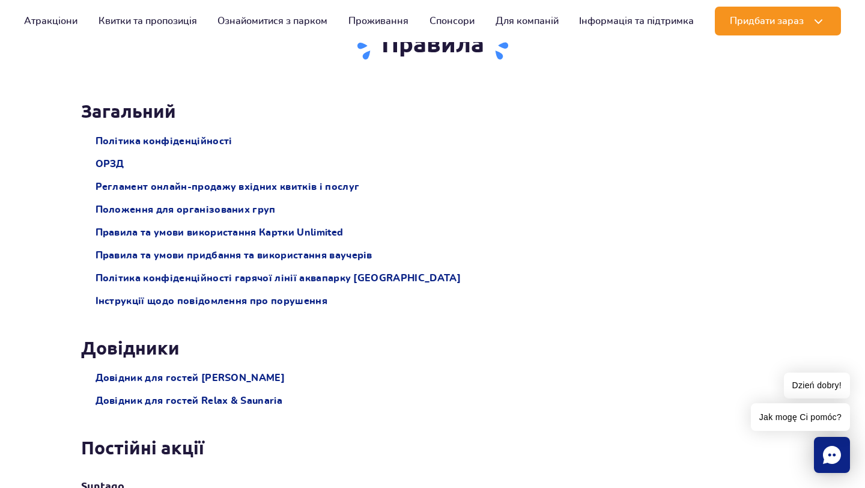
scroll to position [0, 0]
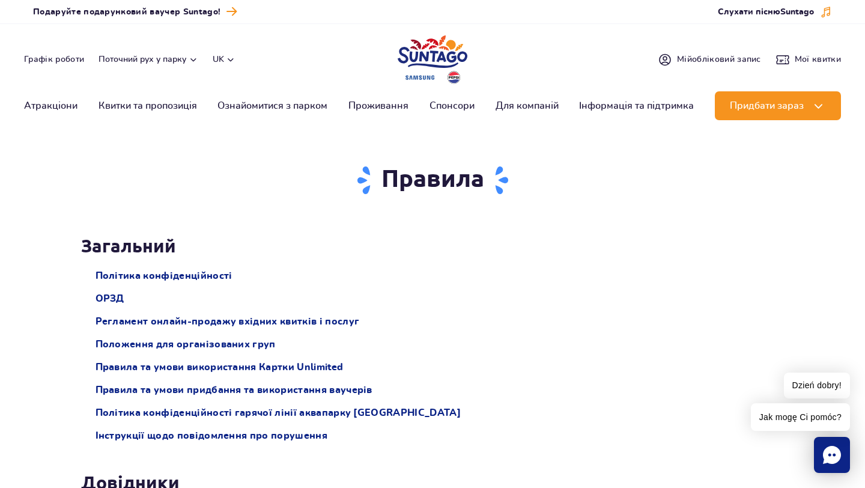
click at [217, 56] on button "uk" at bounding box center [224, 59] width 23 height 12
click at [235, 107] on button "EN" at bounding box center [230, 110] width 33 height 12
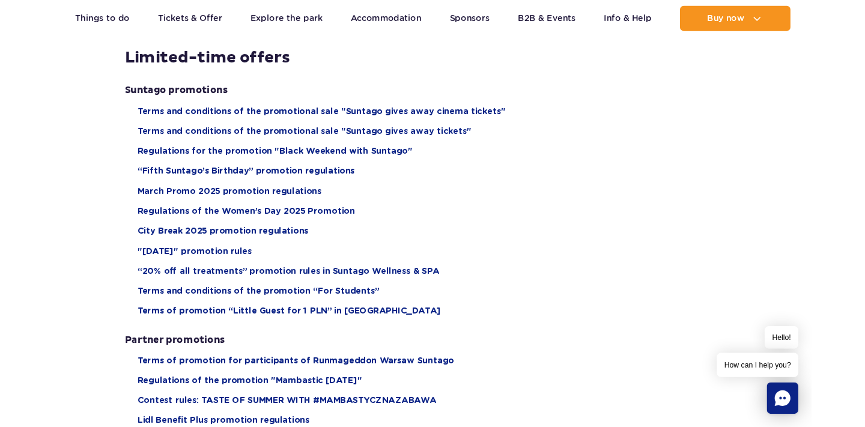
scroll to position [966, 0]
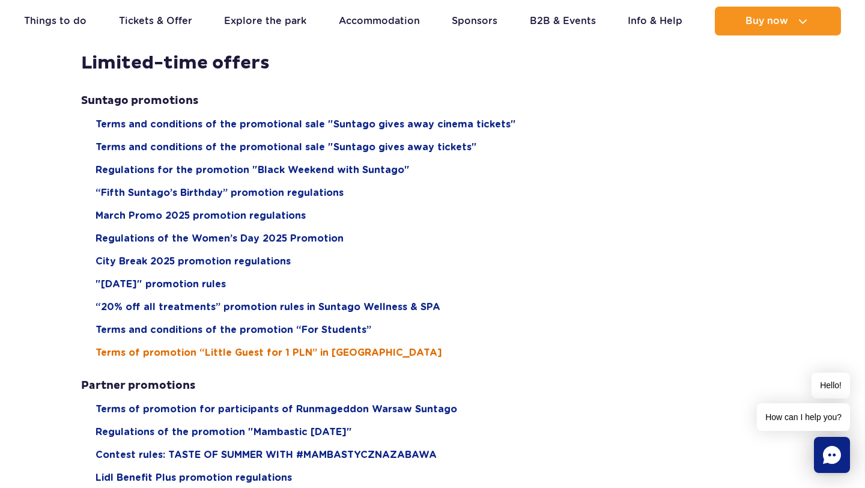
click at [322, 348] on span "Terms of promotion “Little Guest for 1 PLN” in [GEOGRAPHIC_DATA]" at bounding box center [269, 352] width 347 height 13
